Goal: Task Accomplishment & Management: Manage account settings

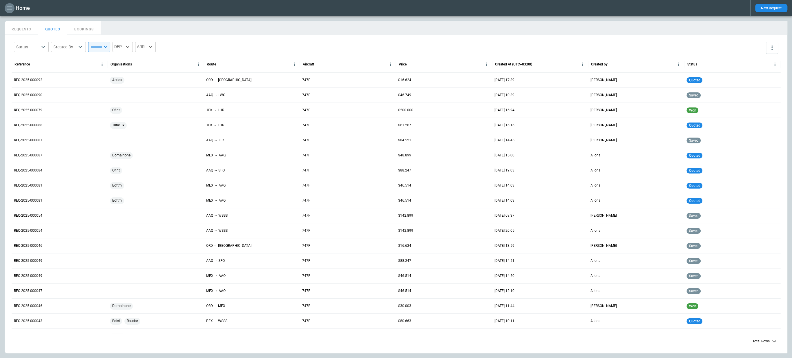
click at [9, 10] on icon "button" at bounding box center [9, 8] width 7 height 7
click at [25, 66] on li "Switch tenant" at bounding box center [26, 69] width 43 height 10
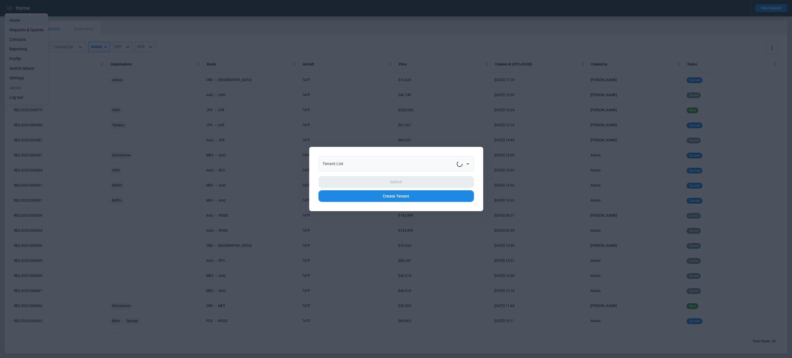
click at [330, 164] on input "Tenant List" at bounding box center [389, 164] width 136 height 10
type input "**"
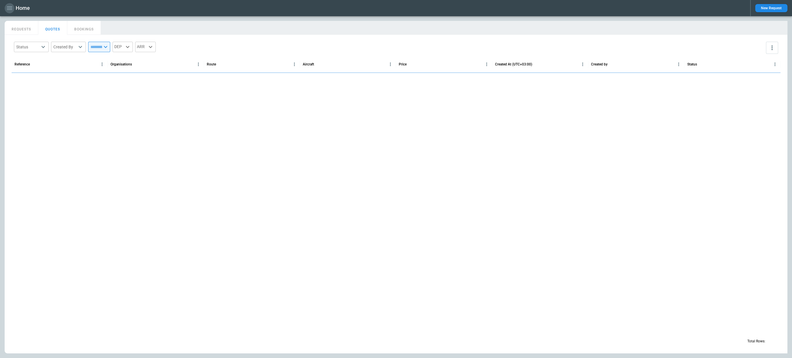
click at [9, 7] on icon "button" at bounding box center [9, 8] width 7 height 7
click at [31, 70] on li "Switch tenant" at bounding box center [26, 69] width 43 height 10
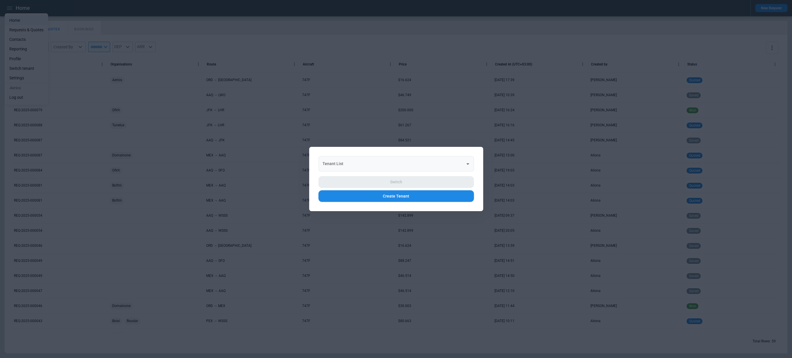
click at [434, 165] on input "Tenant List" at bounding box center [392, 164] width 142 height 10
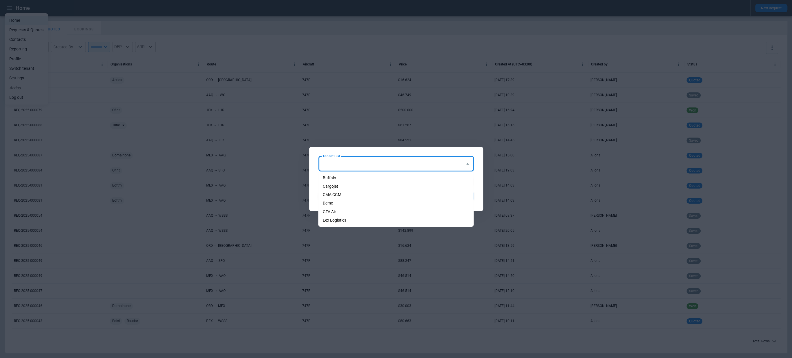
click at [420, 190] on li "Cargojet" at bounding box center [395, 186] width 155 height 8
type input "********"
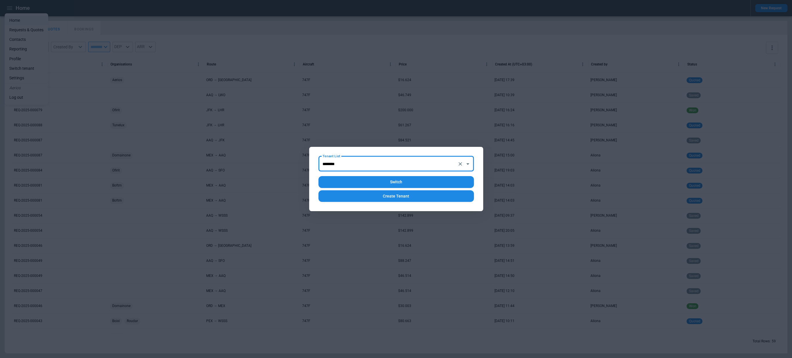
click at [408, 183] on button "Switch" at bounding box center [395, 182] width 155 height 12
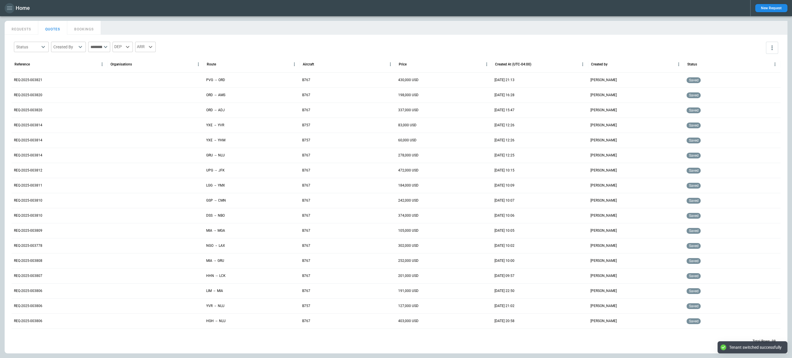
click at [9, 10] on icon "button" at bounding box center [9, 8] width 7 height 7
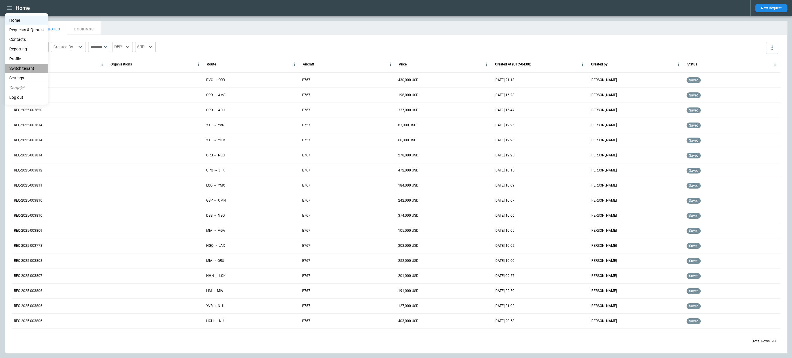
click at [24, 65] on li "Switch tenant" at bounding box center [26, 69] width 43 height 10
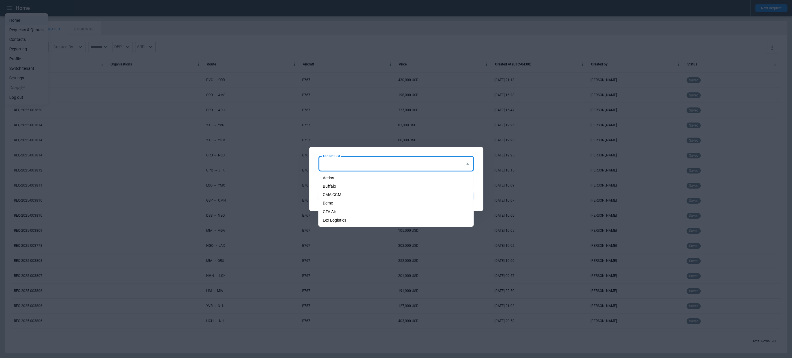
click at [354, 162] on input "Tenant List" at bounding box center [392, 164] width 142 height 10
click at [353, 177] on li "Aerios" at bounding box center [395, 178] width 155 height 8
type input "******"
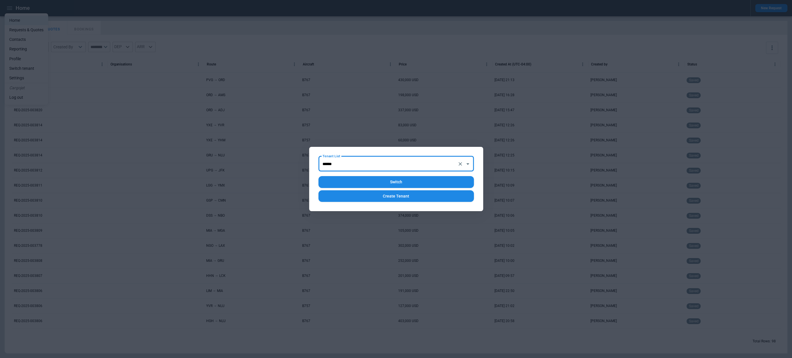
click at [353, 182] on button "Switch" at bounding box center [395, 182] width 155 height 12
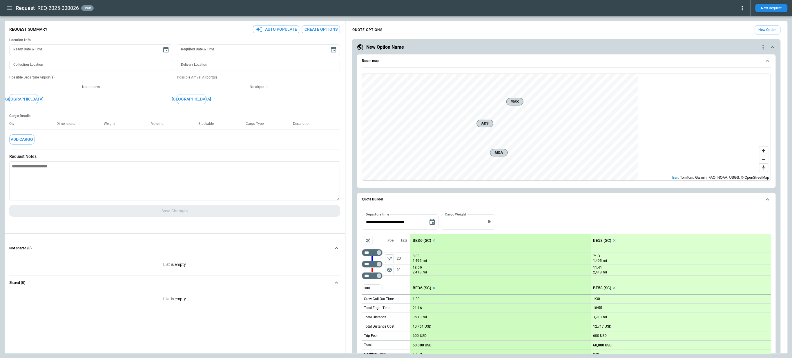
scroll to position [146, 0]
